Goal: Contribute content: Add original content to the website for others to see

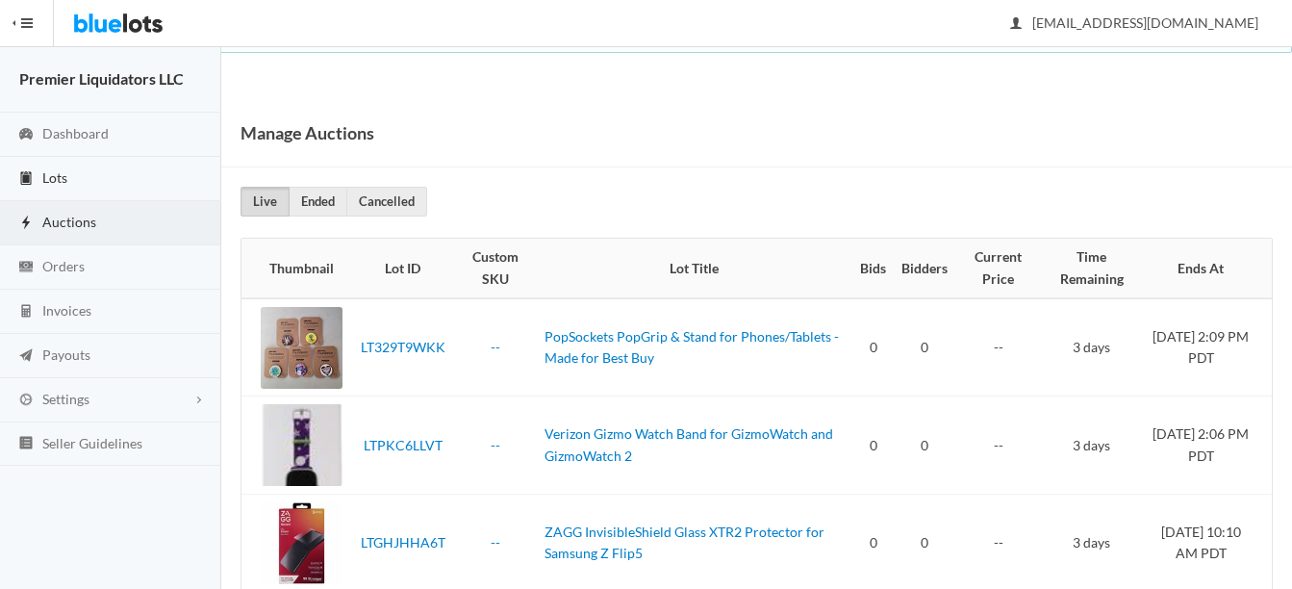
click at [56, 164] on link "Lots" at bounding box center [110, 179] width 221 height 44
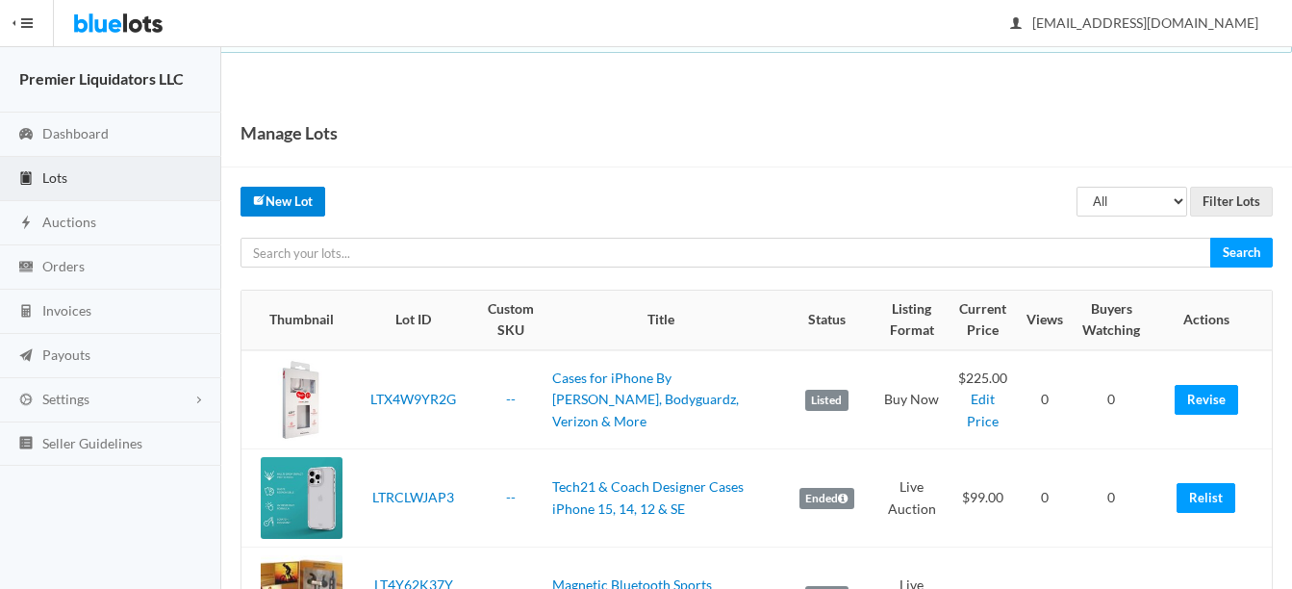
click at [294, 192] on link "New Lot" at bounding box center [283, 202] width 85 height 30
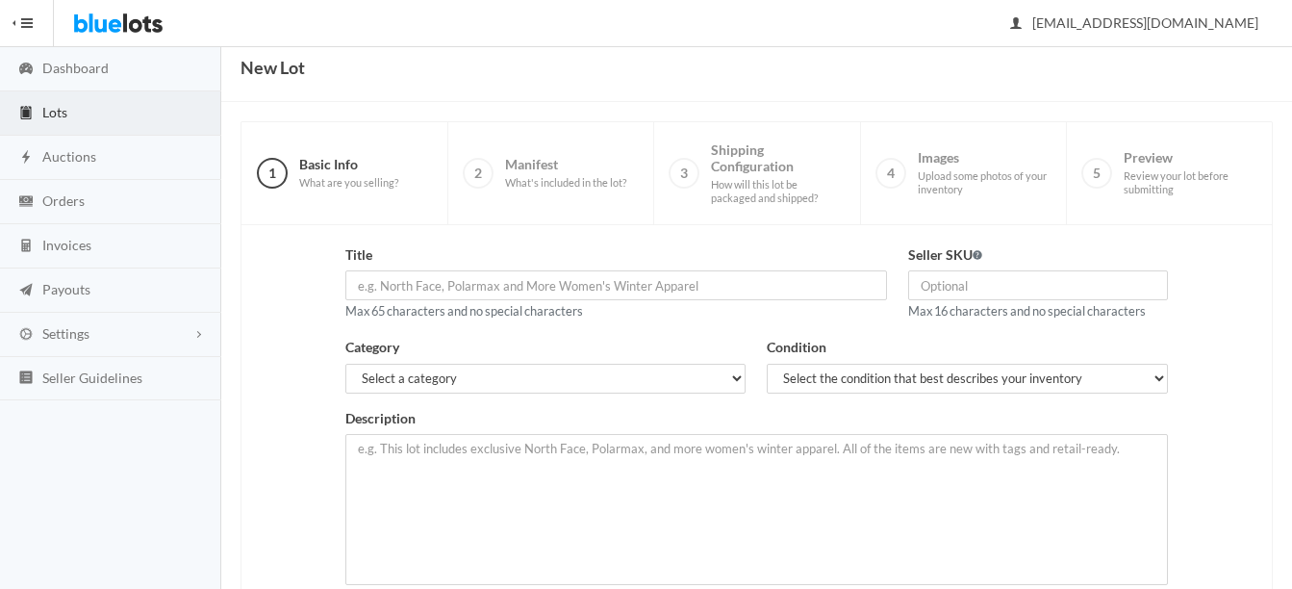
scroll to position [96, 0]
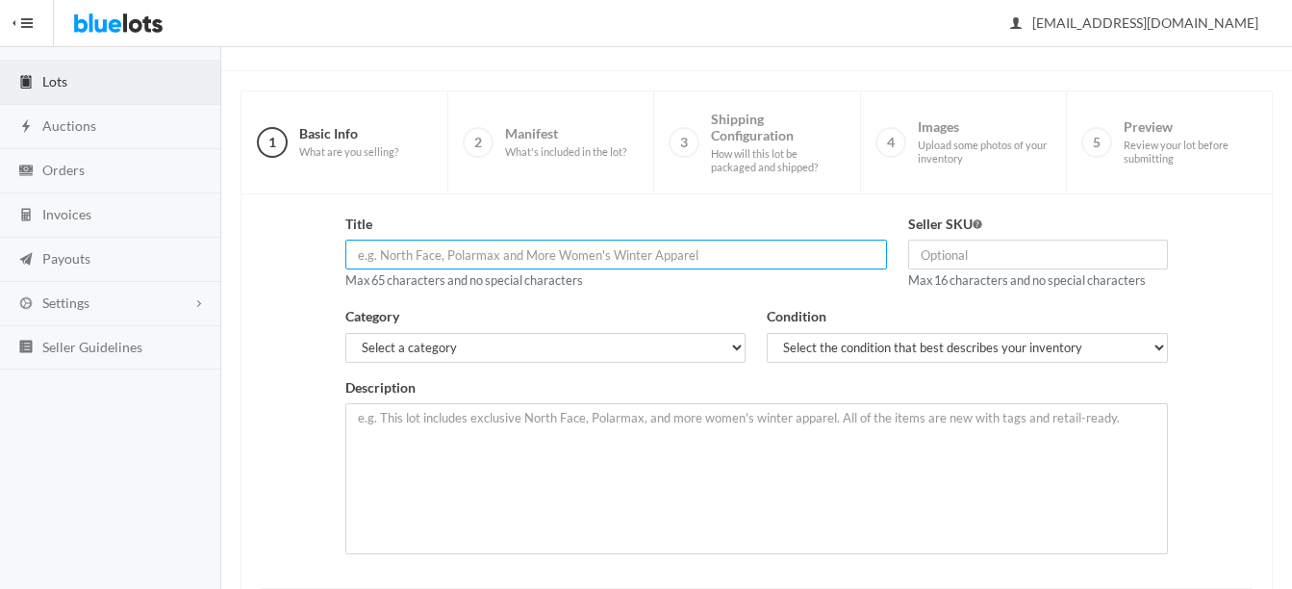
click at [649, 264] on input "text" at bounding box center [616, 255] width 542 height 30
type input "Griffin 10w Wireless Charging Stand - 2 Pack"
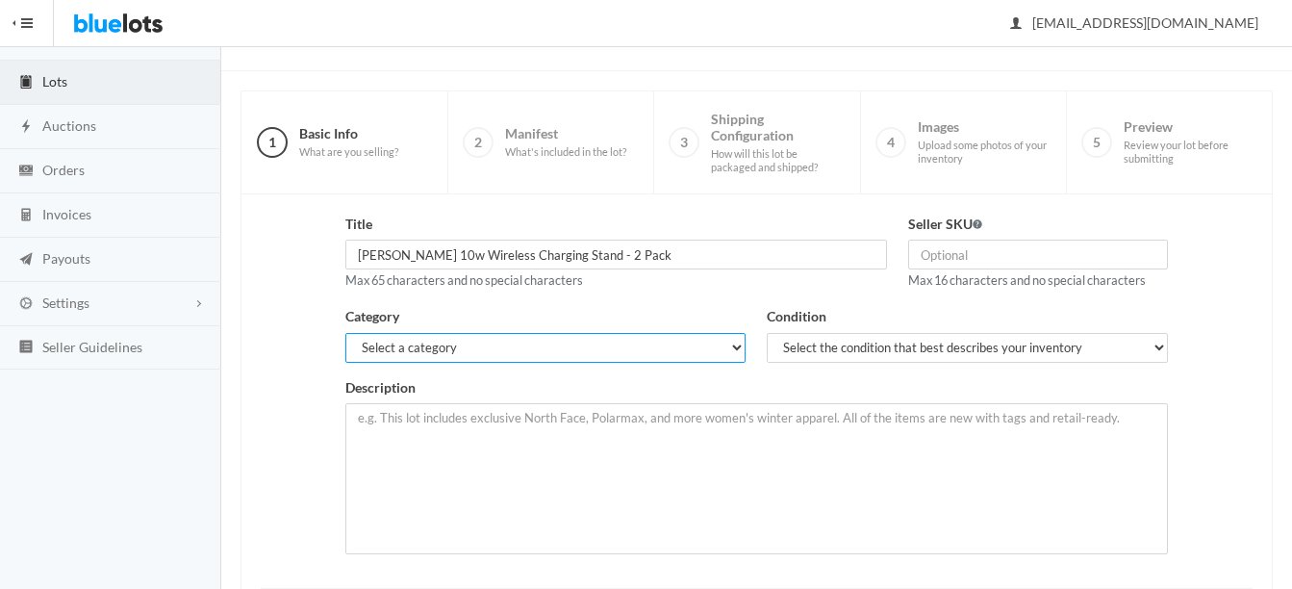
click at [578, 349] on select "Select a category Electronics Clothing, Shoes & Accessories Appliances Home & G…" at bounding box center [545, 348] width 401 height 30
select select "1"
click at [345, 333] on select "Select a category Electronics Clothing, Shoes & Accessories Appliances Home & G…" at bounding box center [545, 348] width 401 height 30
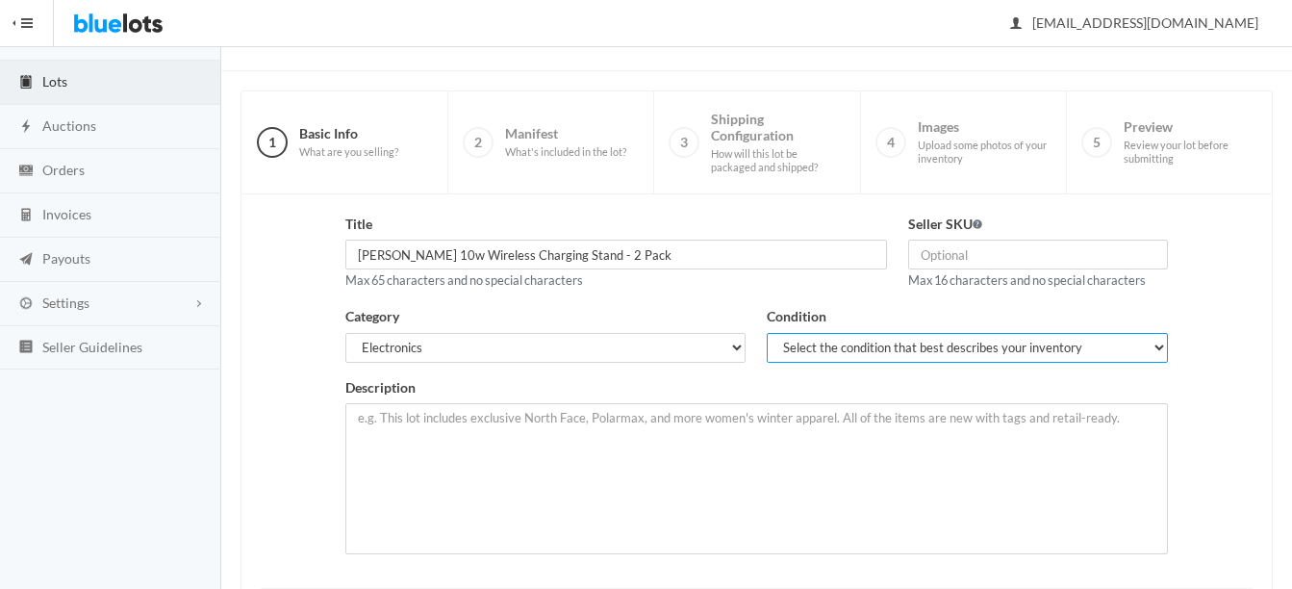
click at [859, 348] on select "Select the condition that best describes your inventory Brand New Shelf Pulls C…" at bounding box center [967, 348] width 401 height 30
select select "1"
click at [767, 333] on select "Select the condition that best describes your inventory Brand New Shelf Pulls C…" at bounding box center [967, 348] width 401 height 30
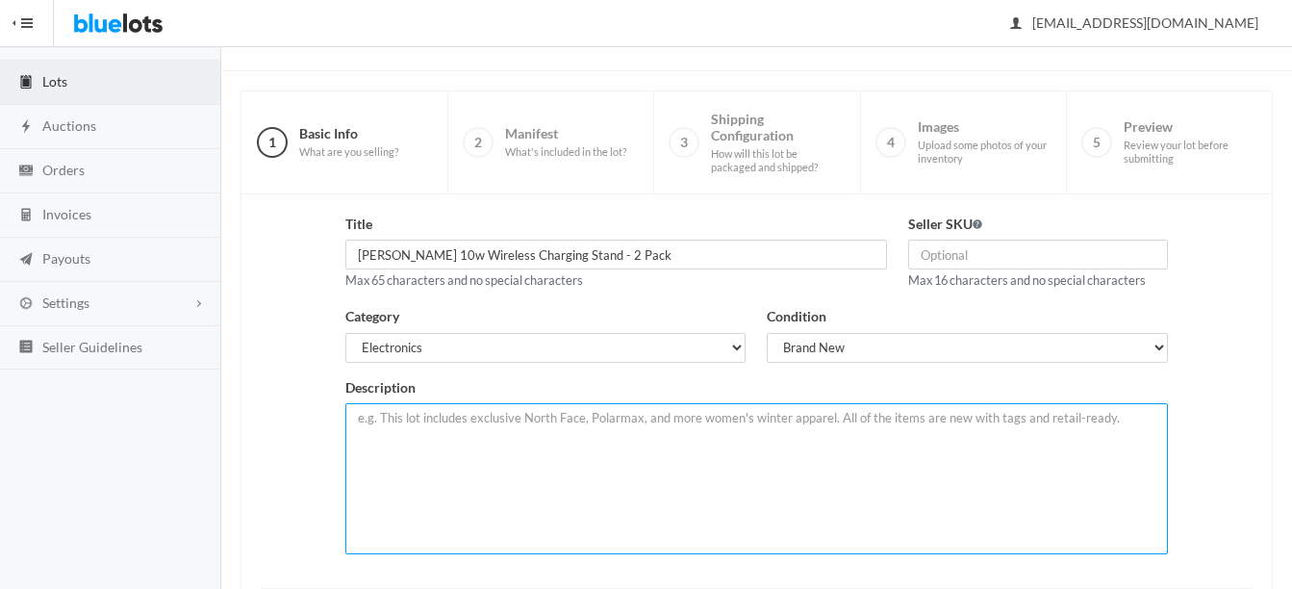
click at [677, 438] on textarea at bounding box center [756, 478] width 823 height 151
click at [514, 417] on textarea "New in retail box By Griffin. 10W Wireless Charging Stand. 2 Stands per box." at bounding box center [756, 478] width 823 height 151
click at [1042, 418] on textarea "New in retail box By Griffin. Lot of 20 pieces. 10W Wireless Charging Stand. 2 …" at bounding box center [756, 478] width 823 height 151
click at [888, 421] on textarea "New in retail box By Griffin. Lot of 20 pieces. 10W Wireless Charging Stand. 2 …" at bounding box center [756, 478] width 823 height 151
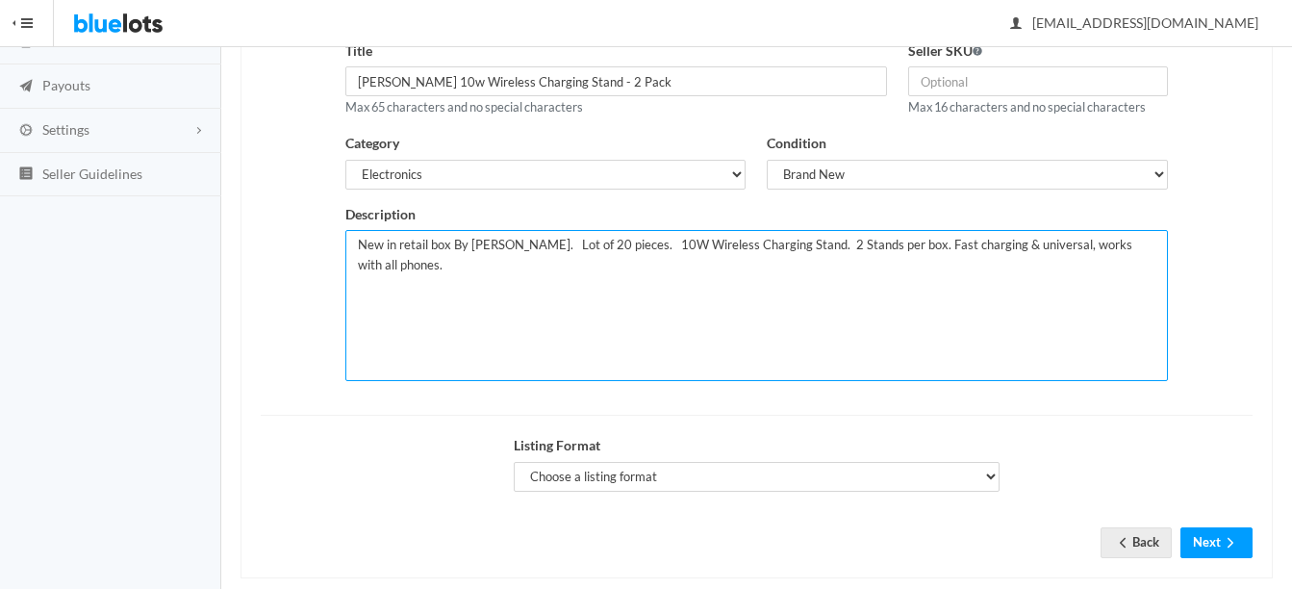
scroll to position [298, 0]
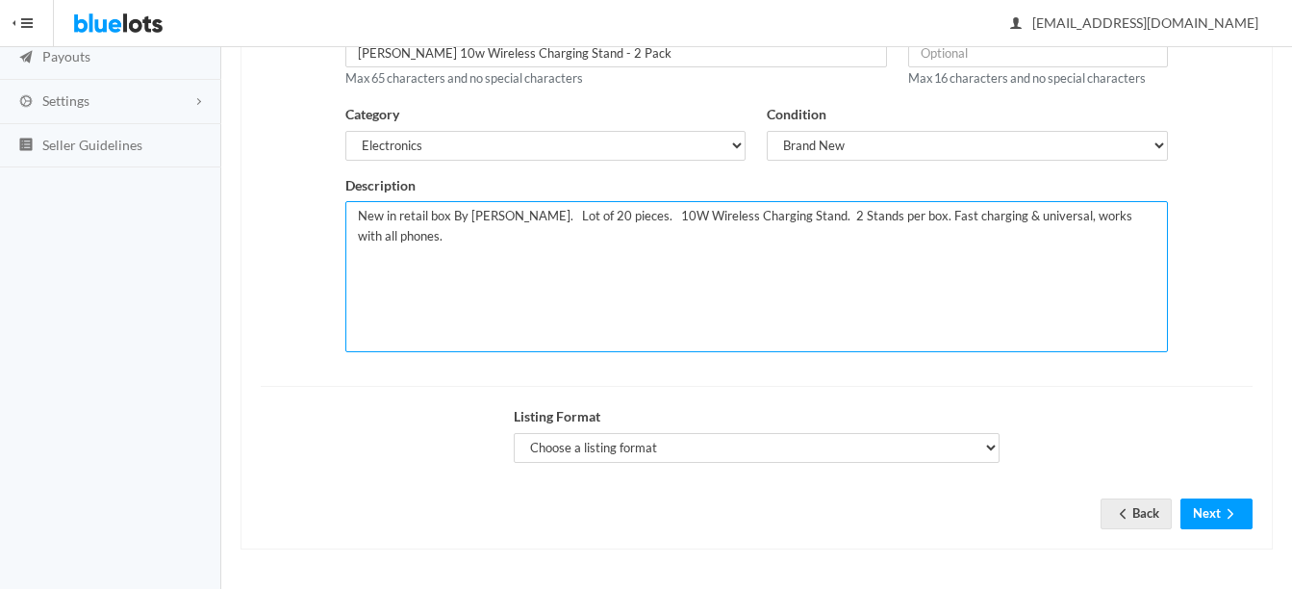
type textarea "New in retail box By Griffin. Lot of 20 pieces. 10W Wireless Charging Stand. 2 …"
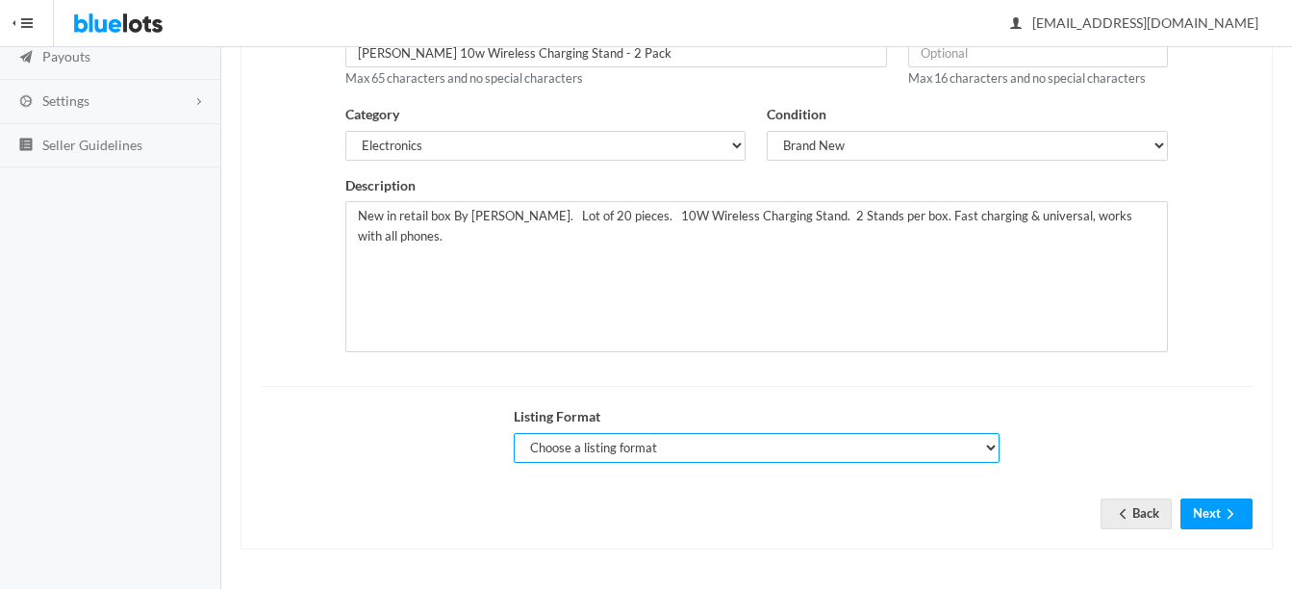
click at [584, 447] on select "Choose a listing format Auction Buy Now" at bounding box center [757, 448] width 486 height 30
select select "true"
click at [514, 433] on select "Choose a listing format Auction Buy Now" at bounding box center [757, 448] width 486 height 30
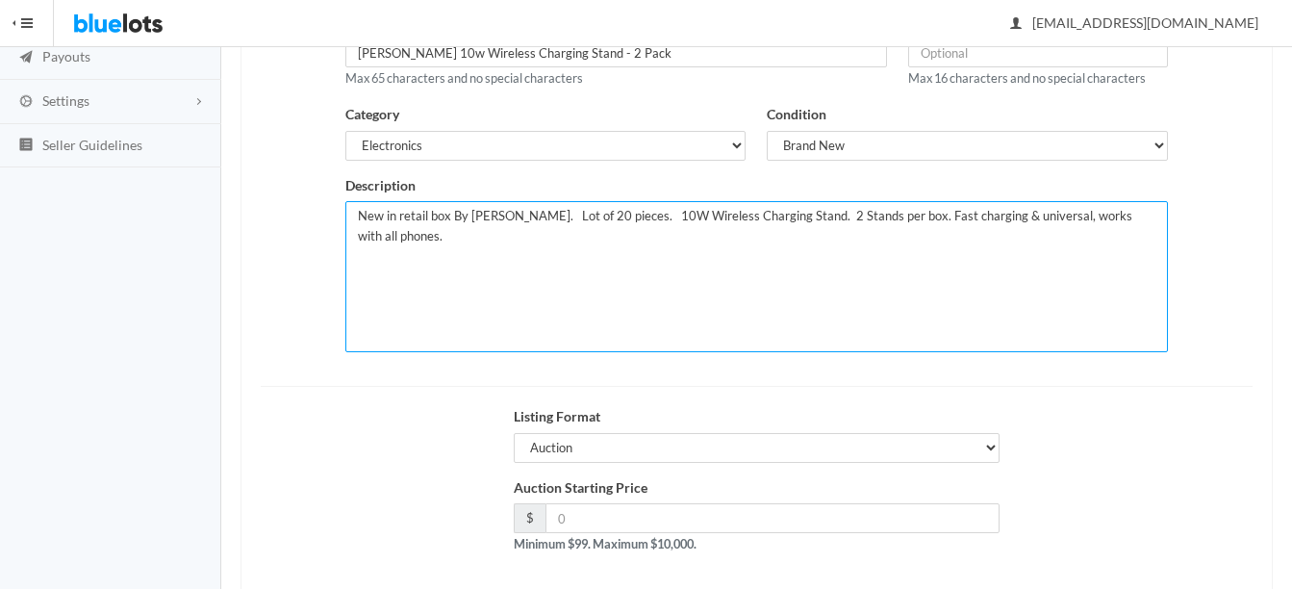
click at [562, 212] on textarea "New in retail box By Griffin. Lot of 20 pieces. 10W Wireless Charging Stand. 2 …" at bounding box center [756, 276] width 823 height 151
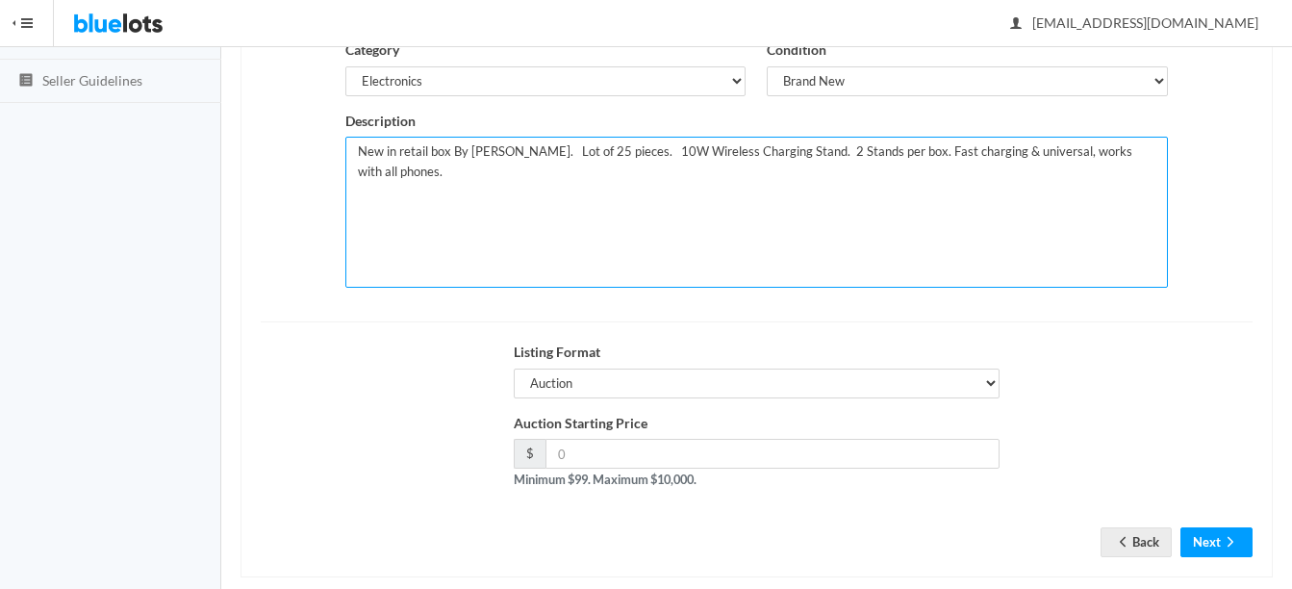
scroll to position [391, 0]
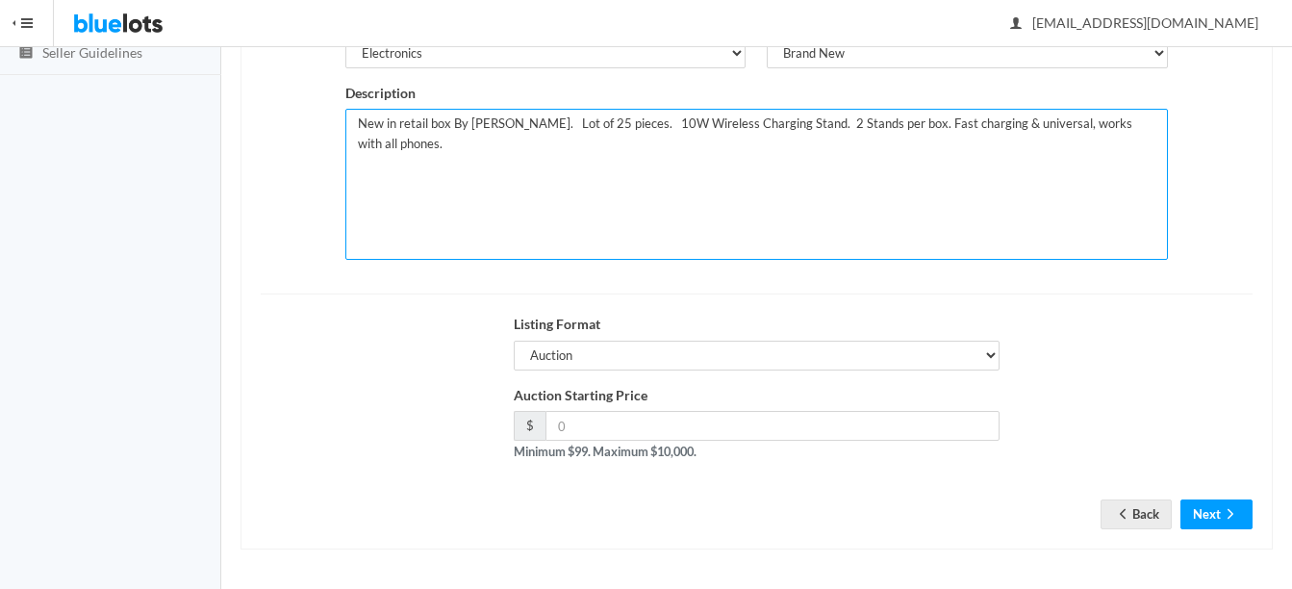
type textarea "New in retail box By Griffin. Lot of 25 pieces. 10W Wireless Charging Stand. 2 …"
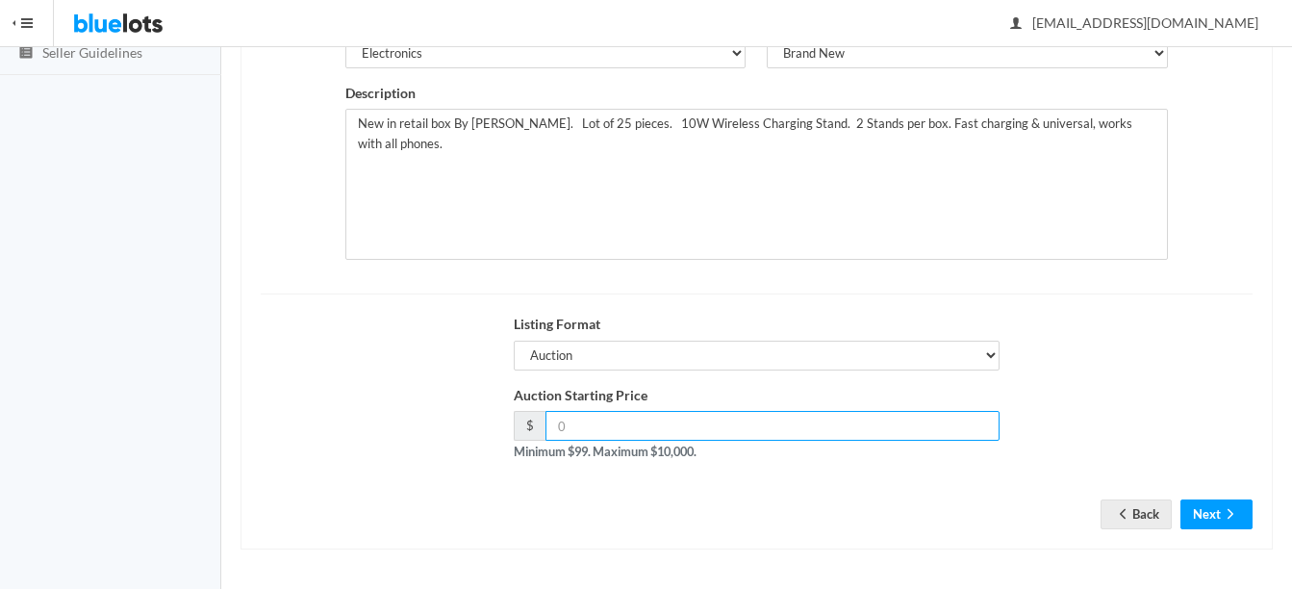
click at [696, 421] on input "number" at bounding box center [773, 426] width 454 height 30
type input "99"
click at [1228, 507] on icon "arrow forward" at bounding box center [1230, 513] width 19 height 15
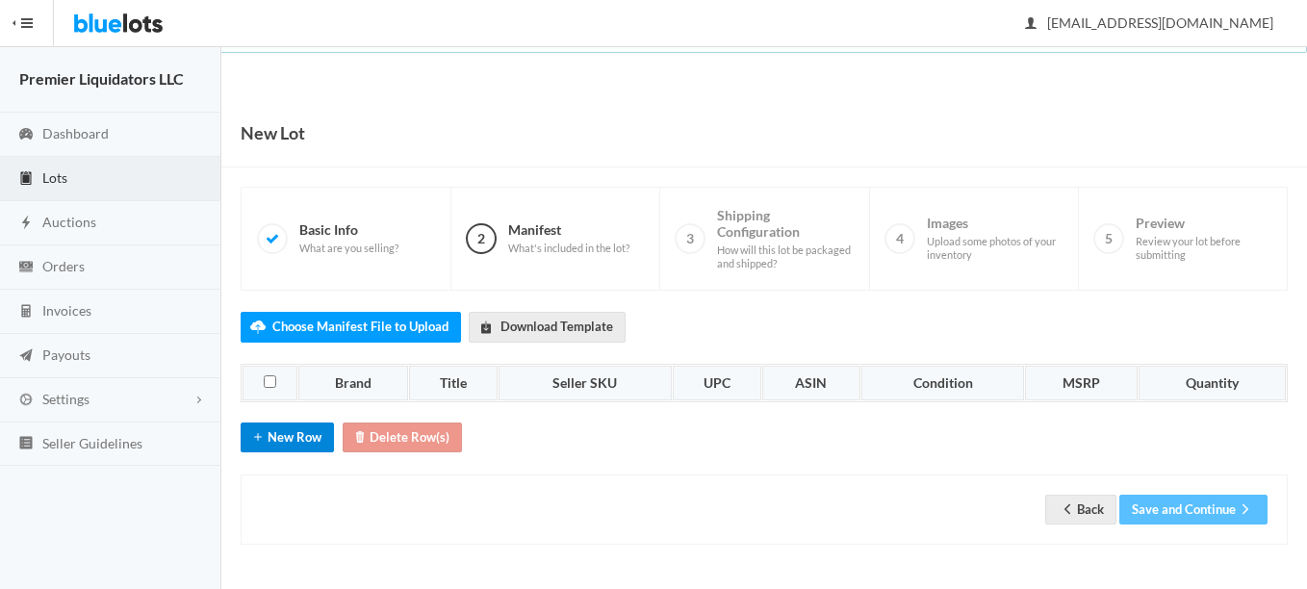
click at [297, 429] on button "New Row" at bounding box center [287, 437] width 93 height 30
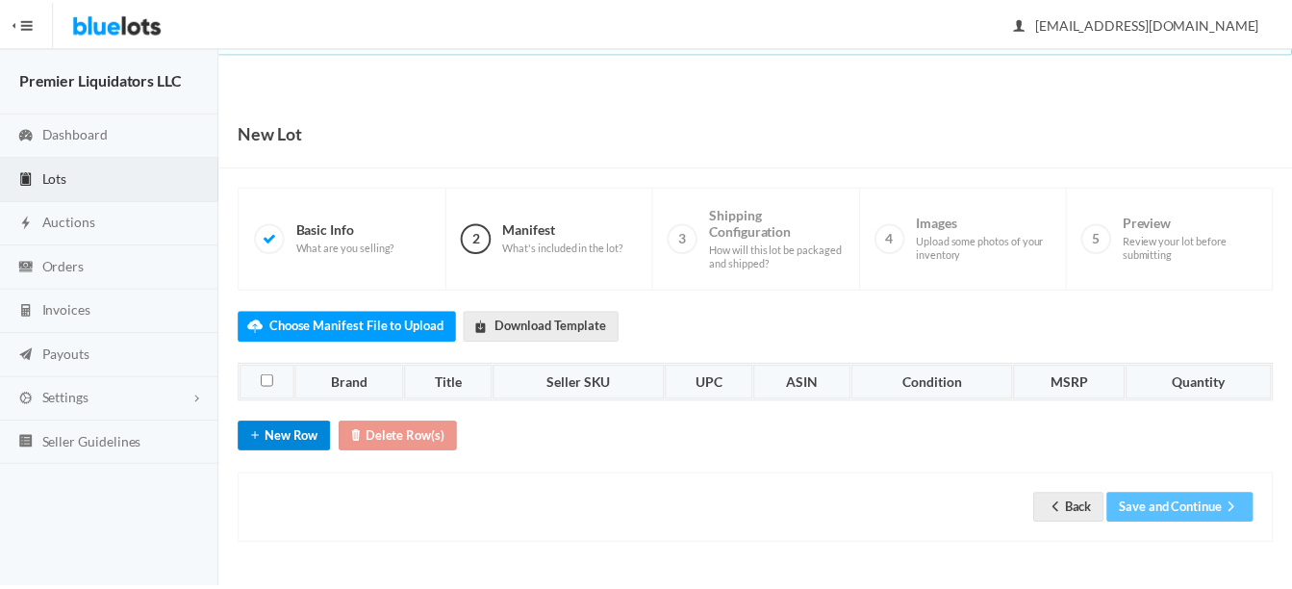
scroll to position [30, 0]
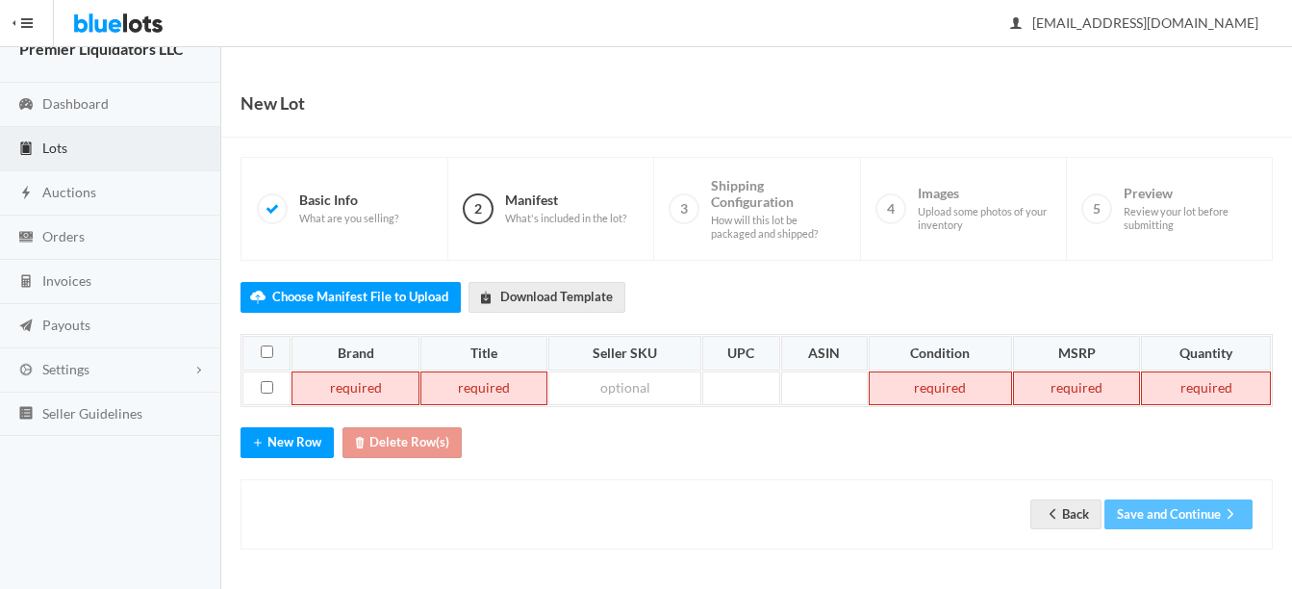
click at [354, 393] on td at bounding box center [356, 388] width 128 height 35
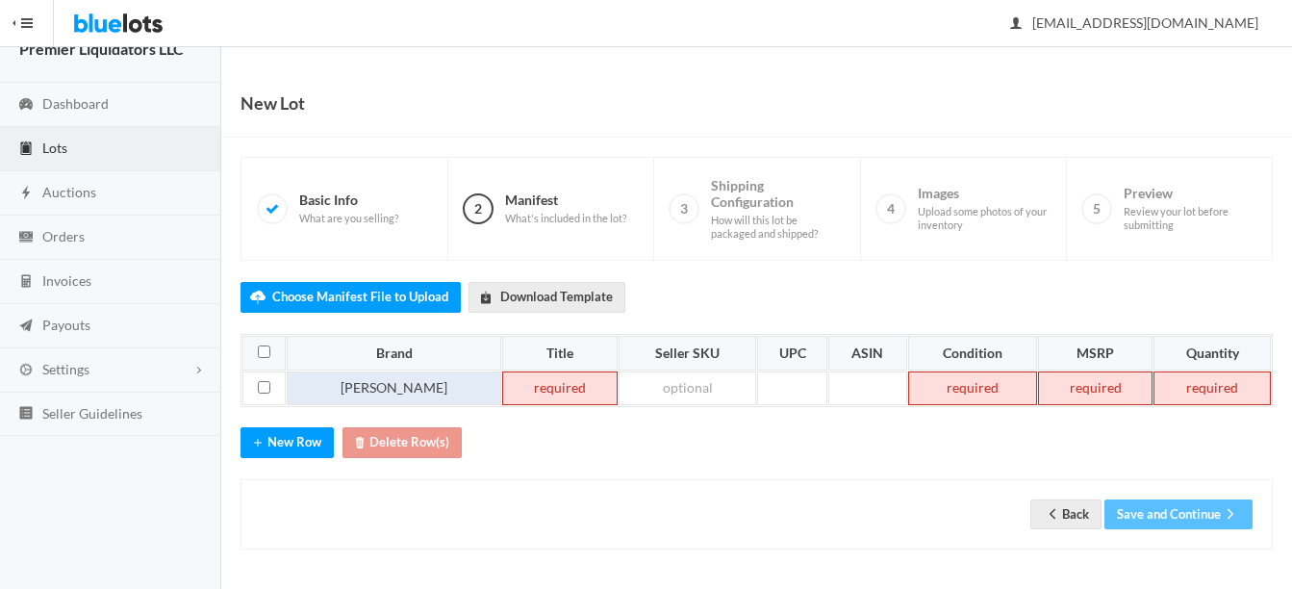
click at [389, 380] on td "GRIFFIn" at bounding box center [394, 388] width 215 height 35
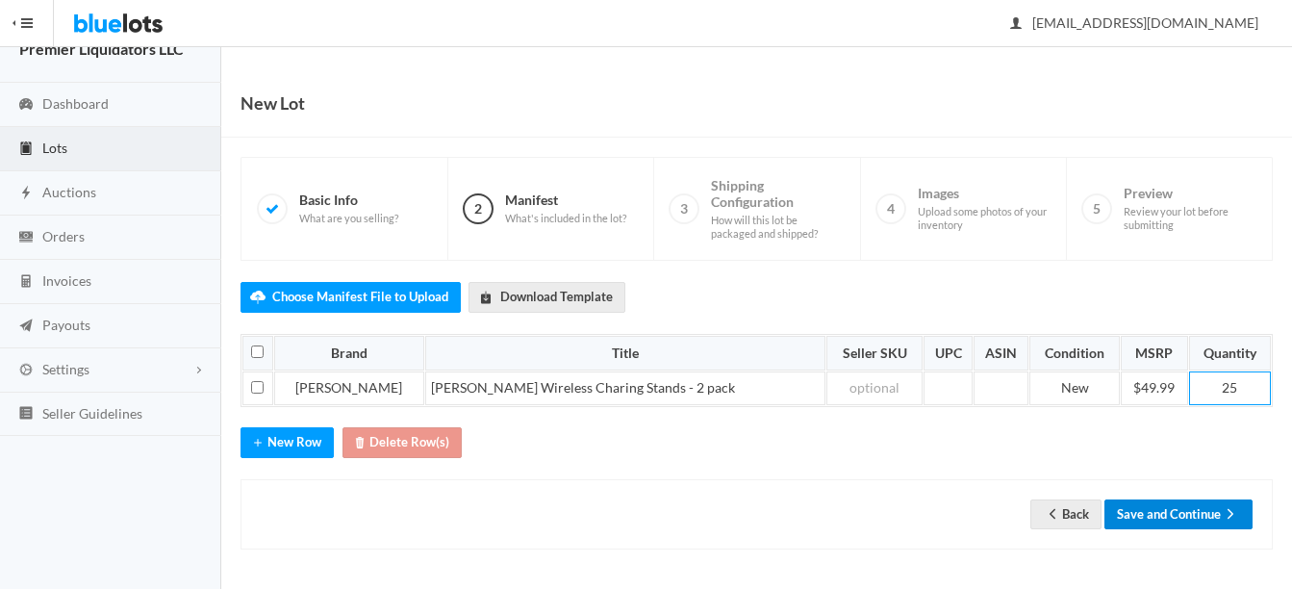
click at [1148, 512] on button "Save and Continue" at bounding box center [1179, 514] width 148 height 30
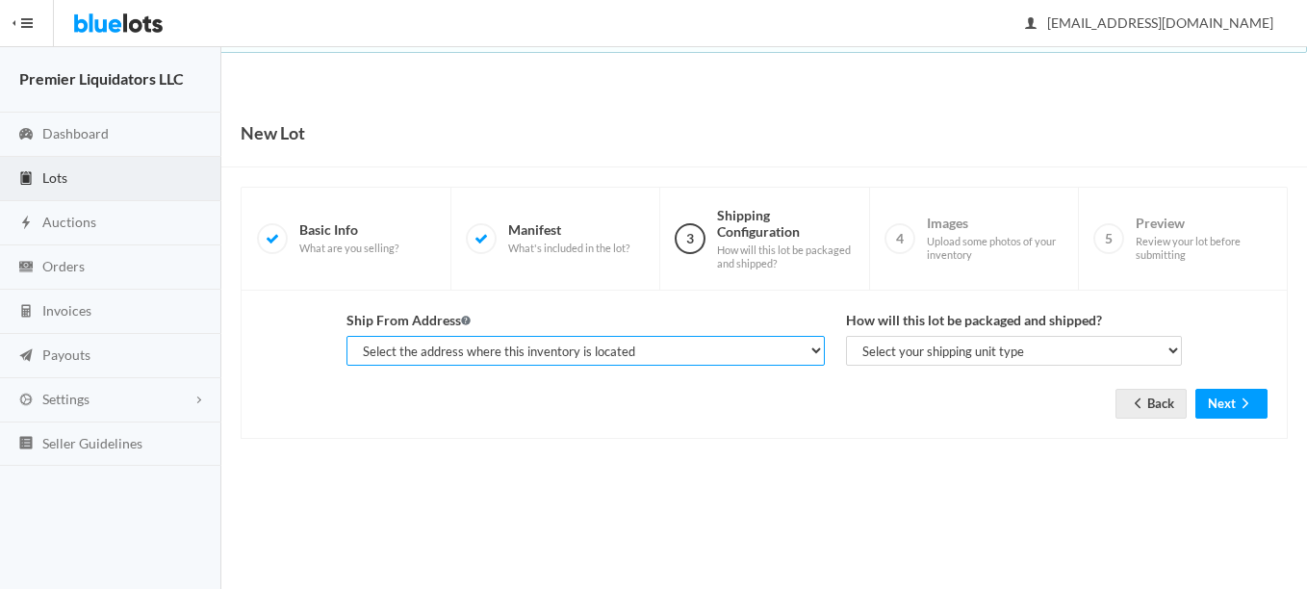
click at [614, 351] on select "Select the address where this inventory is located Premier Liquidatores, [STREE…" at bounding box center [585, 351] width 478 height 30
select select "25095"
click at [346, 336] on select "Select the address where this inventory is located Premier Liquidatores, [STREE…" at bounding box center [585, 351] width 478 height 30
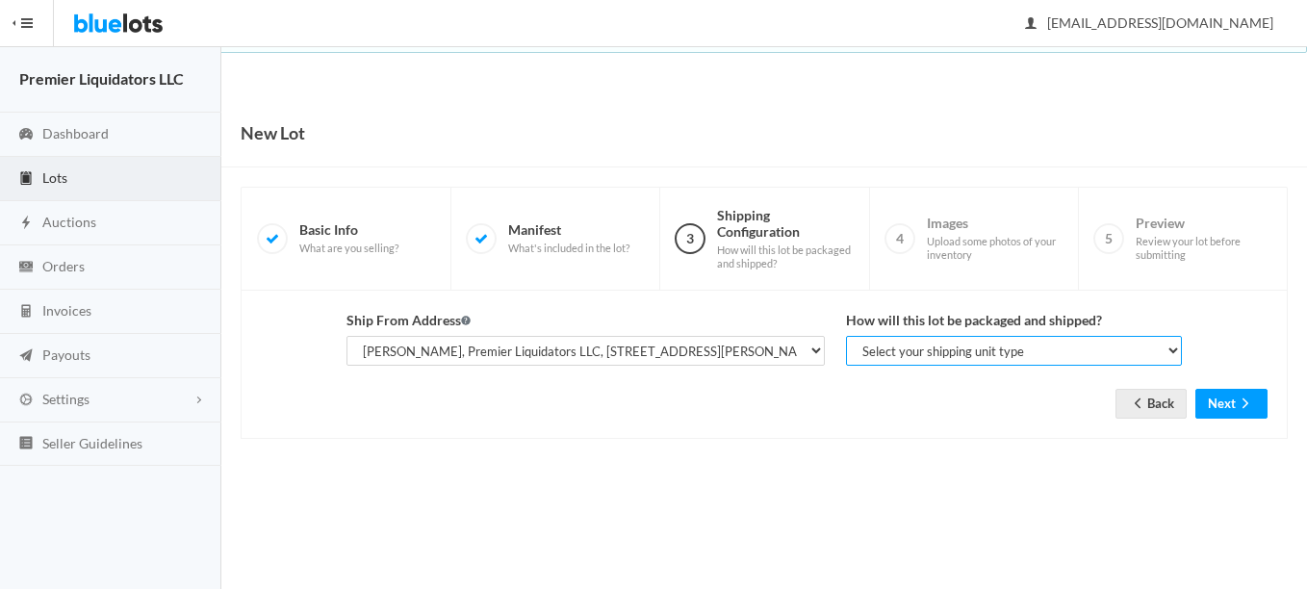
click at [912, 354] on select "Select your shipping unit type Parcel Pallet Truckload" at bounding box center [1014, 351] width 336 height 30
select select "parcel"
click at [846, 336] on select "Select your shipping unit type Parcel Pallet Truckload" at bounding box center [1014, 351] width 336 height 30
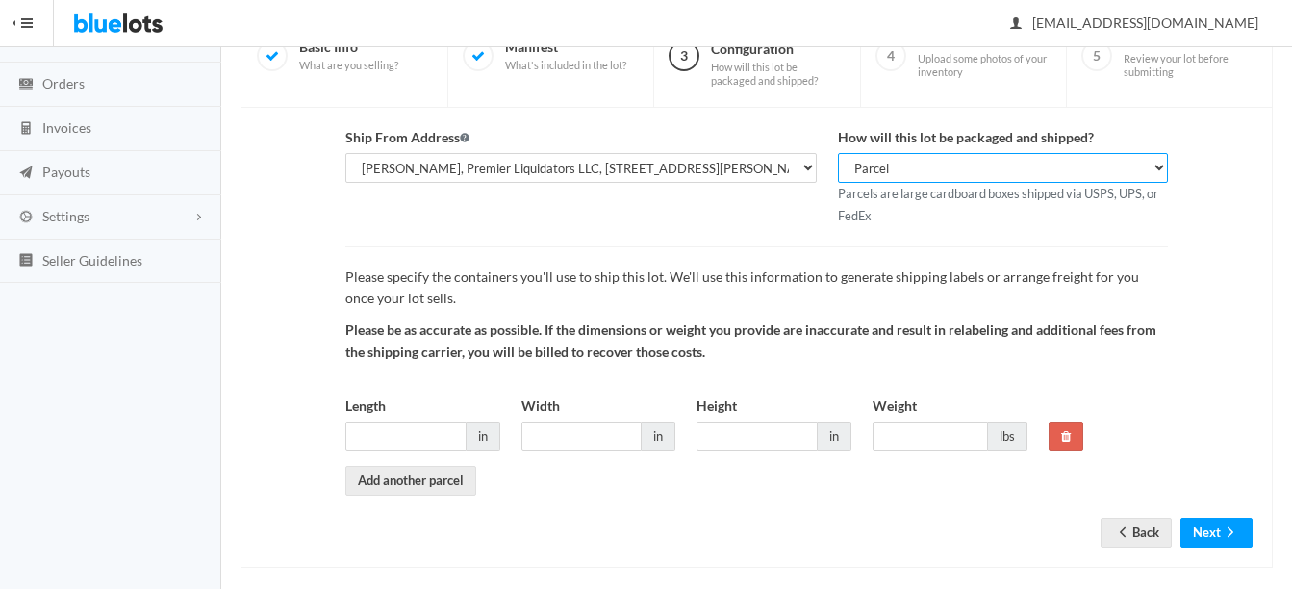
scroll to position [192, 0]
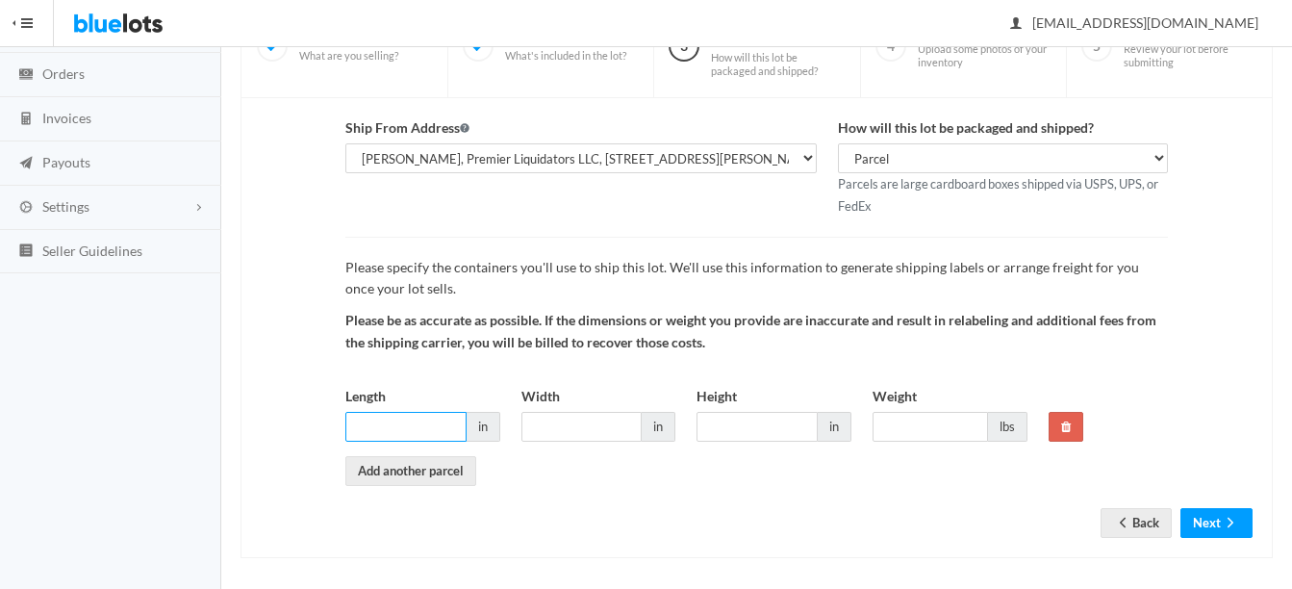
click at [397, 431] on input "Length" at bounding box center [405, 427] width 121 height 30
type input "14"
type input "12"
type input "10"
click at [397, 431] on input "14" at bounding box center [405, 427] width 121 height 30
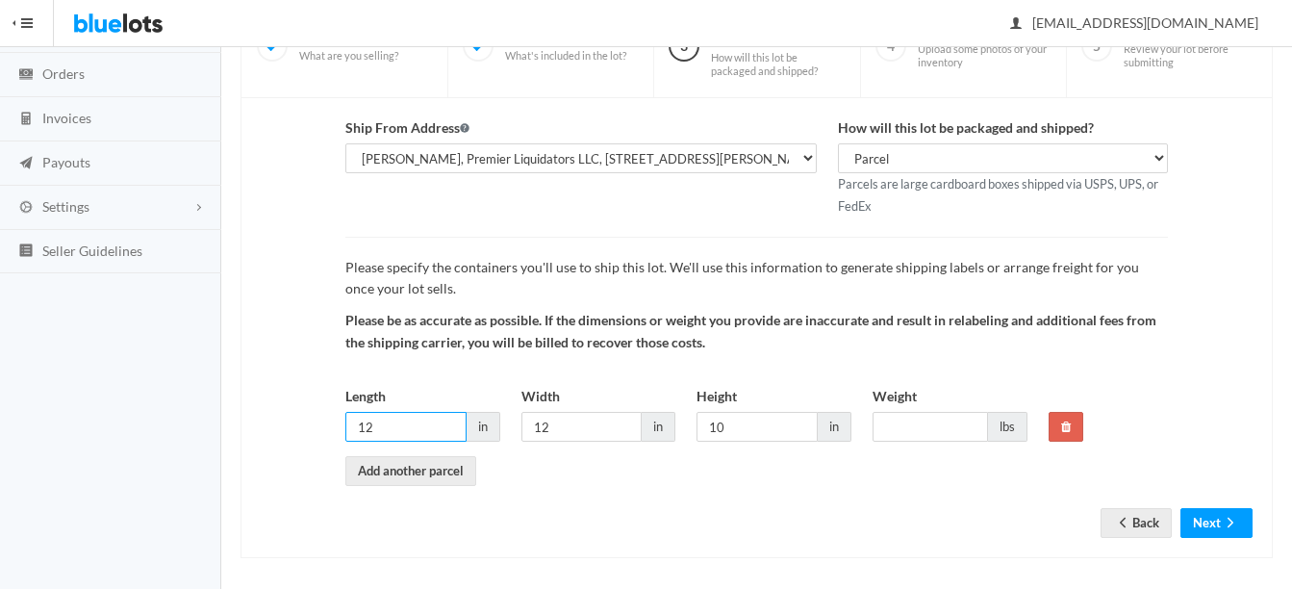
type input "12"
type input "13"
click at [1213, 520] on button "Next" at bounding box center [1217, 523] width 72 height 30
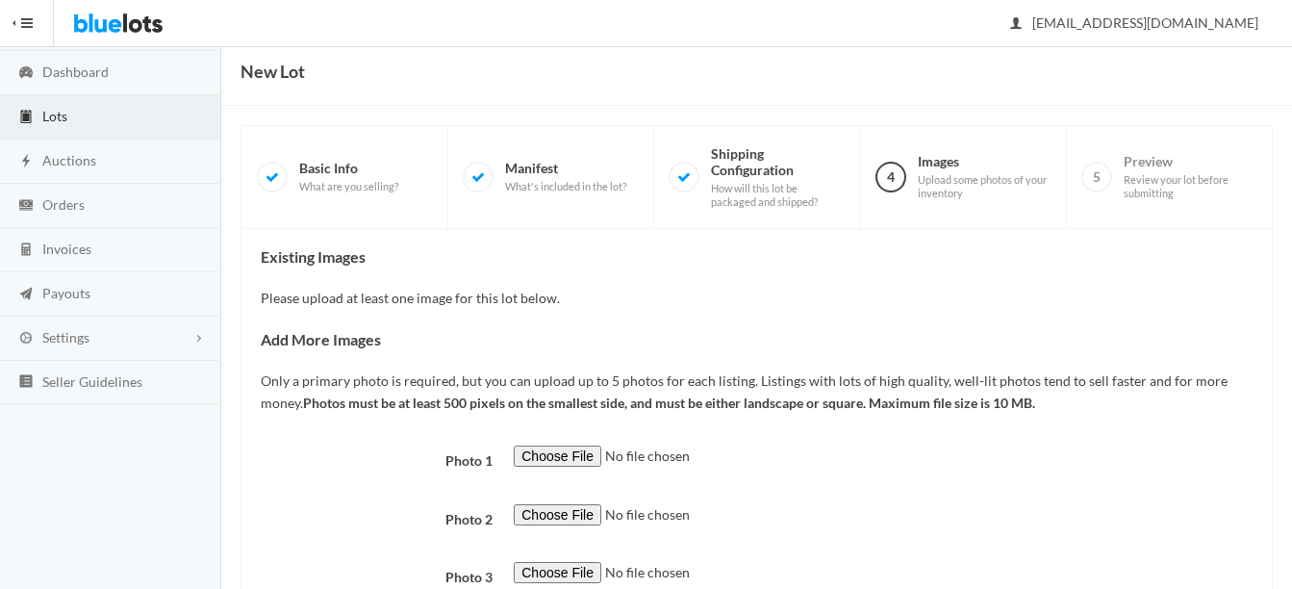
scroll to position [96, 0]
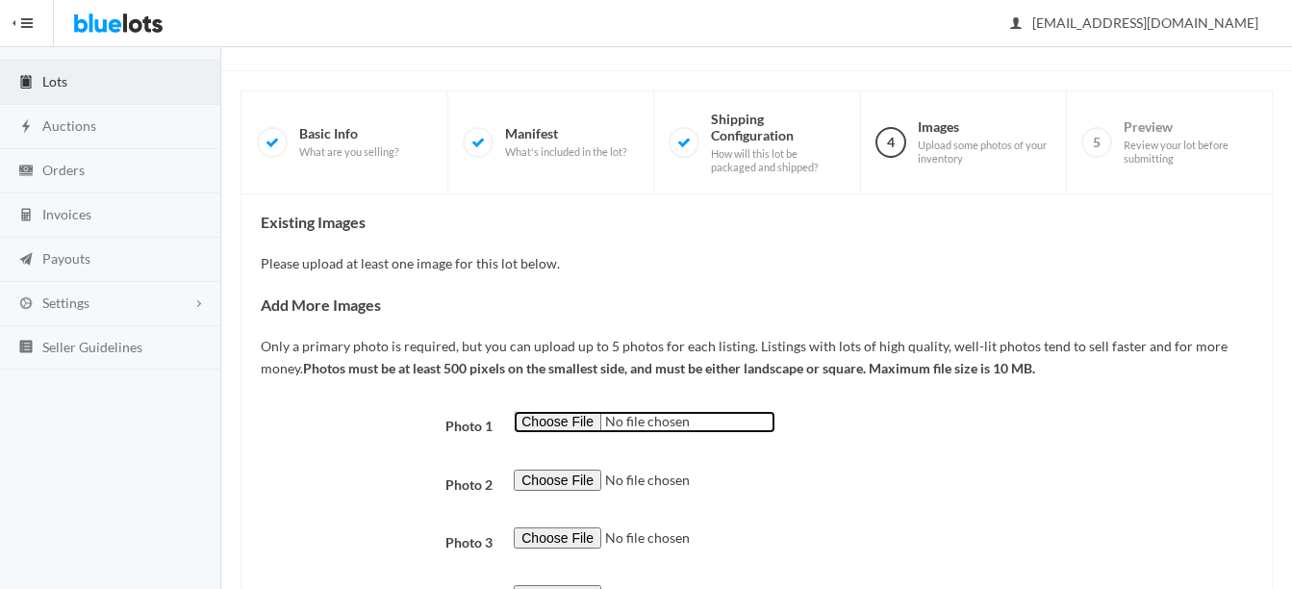
click at [577, 421] on input "file" at bounding box center [645, 422] width 262 height 22
type input "C:\fakepath\thumbnail - 2025-09-23T092929.072.jpg"
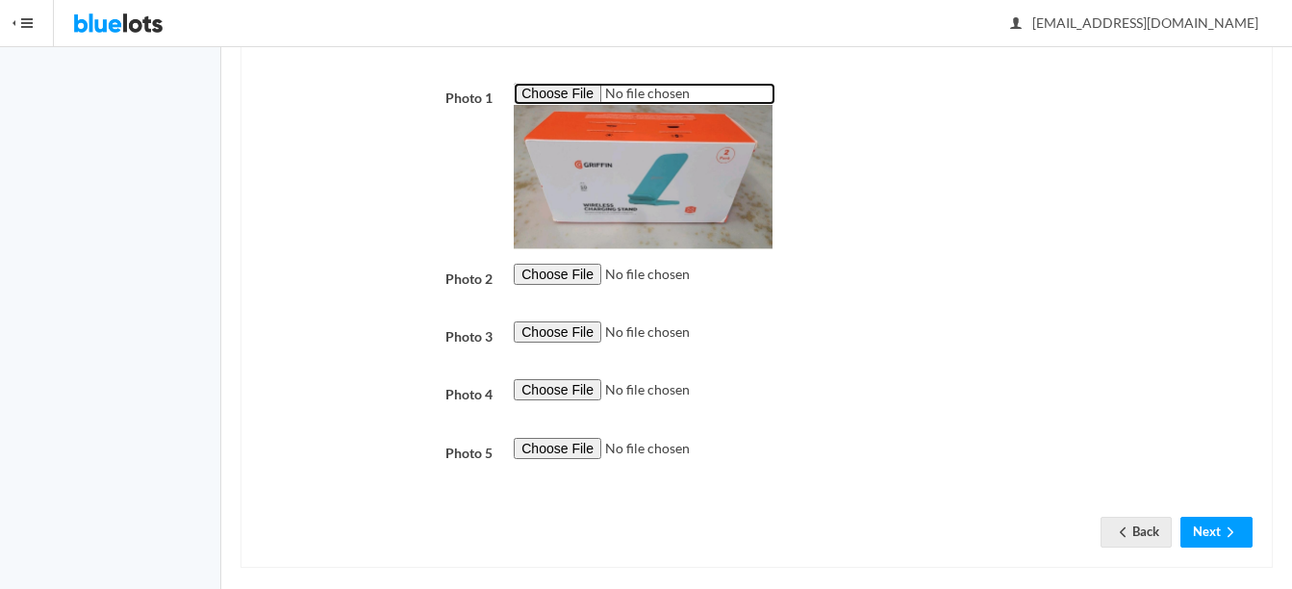
scroll to position [443, 0]
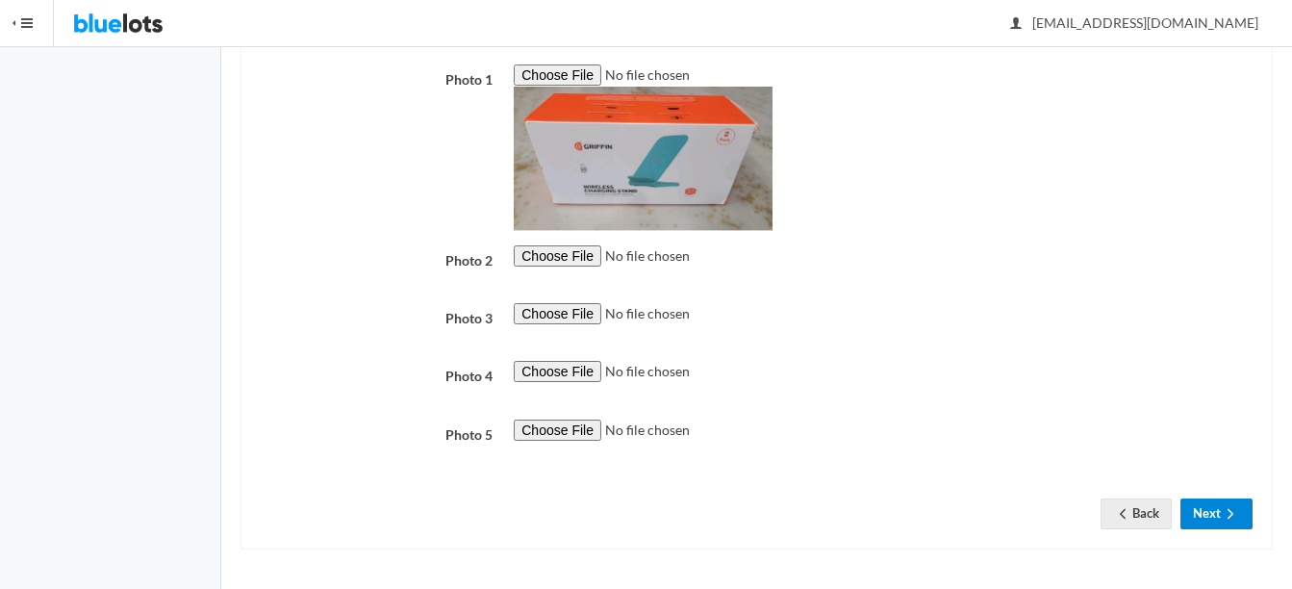
click at [1228, 514] on icon "arrow forward" at bounding box center [1230, 513] width 19 height 15
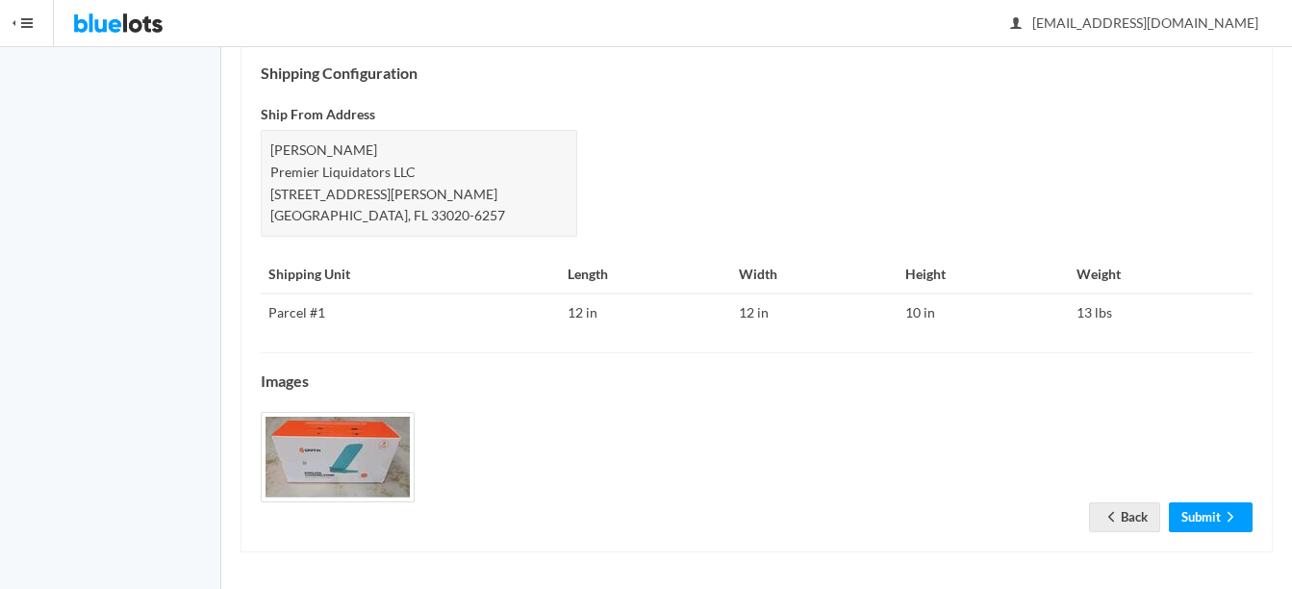
scroll to position [785, 0]
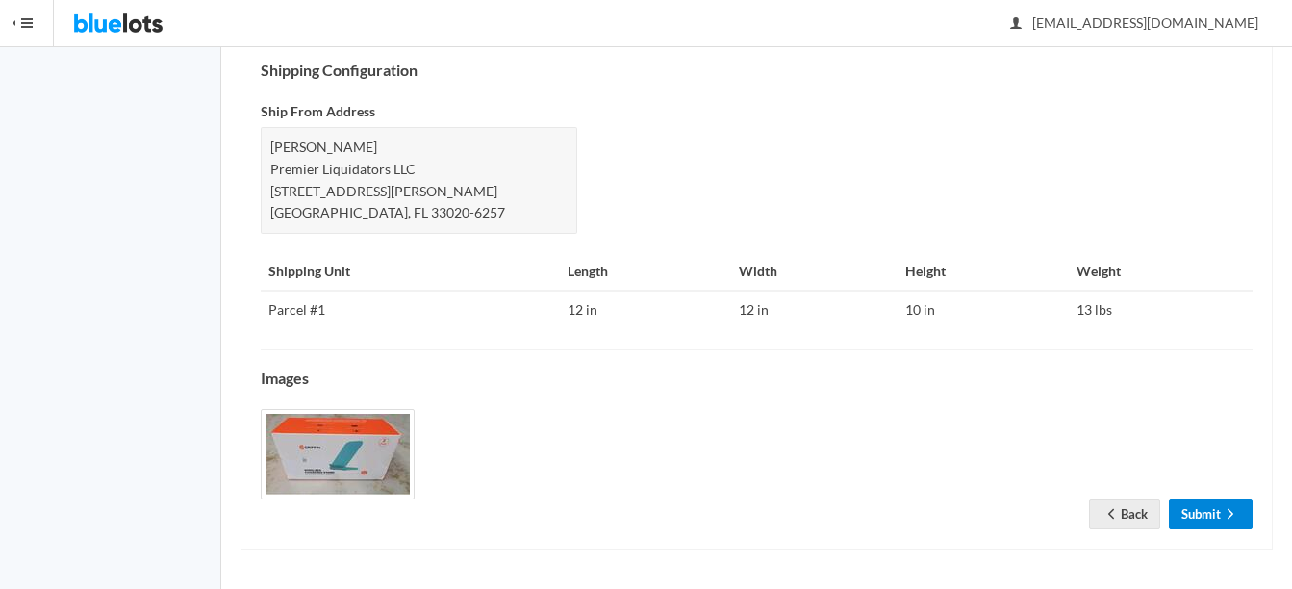
click at [1222, 516] on icon "arrow forward" at bounding box center [1230, 513] width 19 height 15
